Goal: Transaction & Acquisition: Purchase product/service

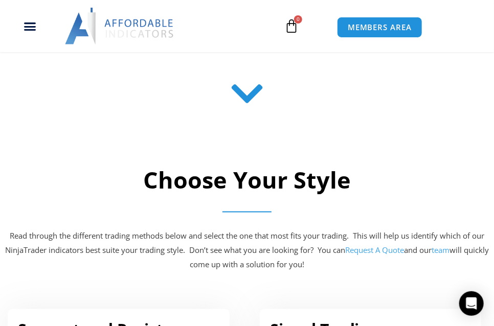
scroll to position [307, 0]
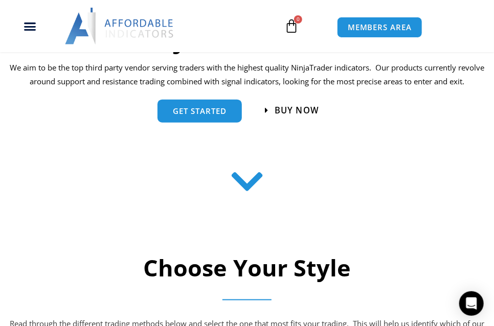
click at [292, 111] on span "Buy now" at bounding box center [296, 111] width 44 height 9
